Goal: Information Seeking & Learning: Learn about a topic

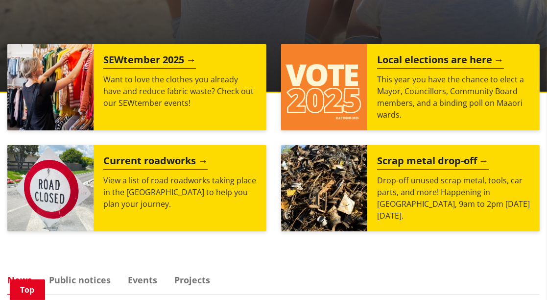
scroll to position [372, 0]
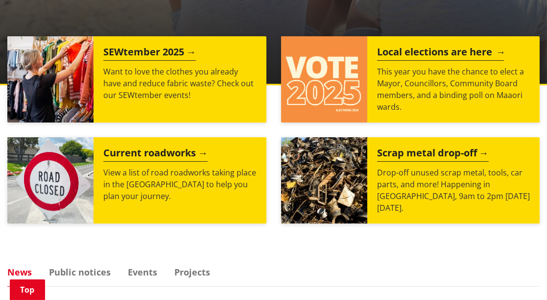
click at [431, 48] on h2 "Local elections are here" at bounding box center [440, 53] width 127 height 15
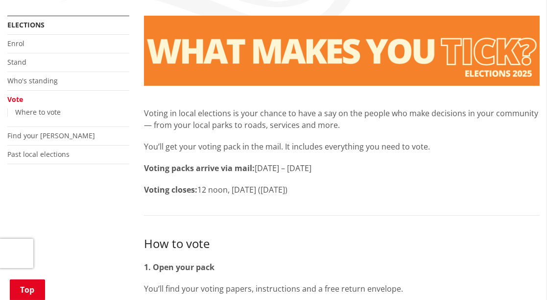
scroll to position [183, 0]
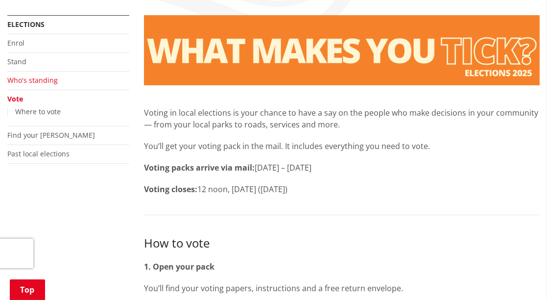
click at [38, 76] on link "Who's standing" at bounding box center [32, 79] width 50 height 9
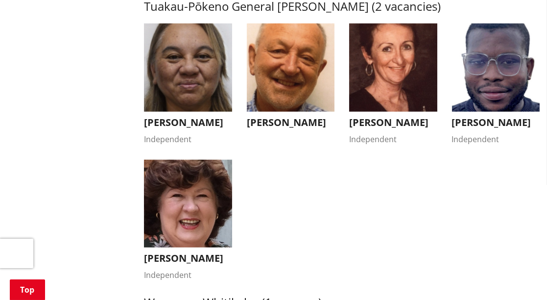
click at [183, 124] on button "Kandi Ngataki Independent" at bounding box center [188, 84] width 88 height 121
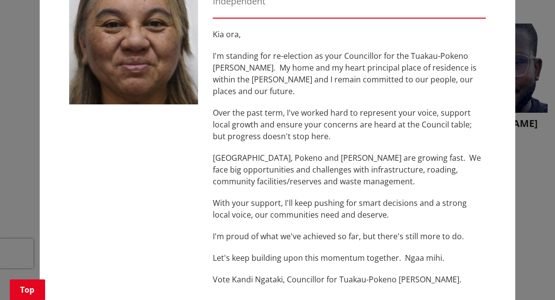
scroll to position [69, 0]
